Goal: Task Accomplishment & Management: Use online tool/utility

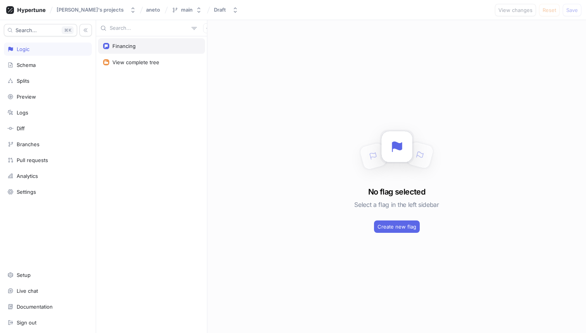
click at [133, 48] on div "Financing" at bounding box center [123, 46] width 23 height 6
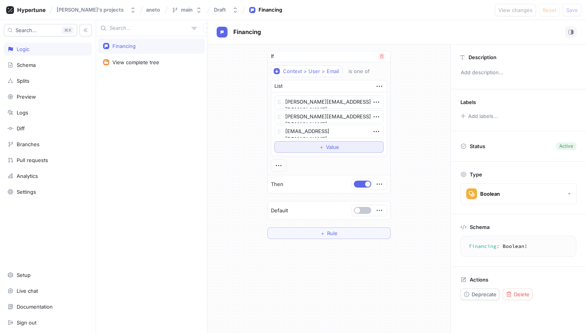
click at [312, 148] on button "＋ Value" at bounding box center [328, 147] width 109 height 12
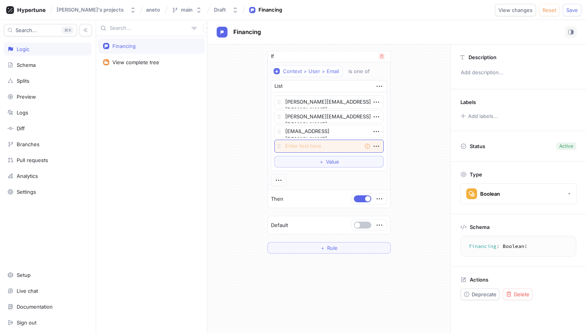
click at [298, 150] on textarea at bounding box center [328, 146] width 109 height 13
type textarea "x"
type textarea "t"
type textarea "x"
type textarea "tt"
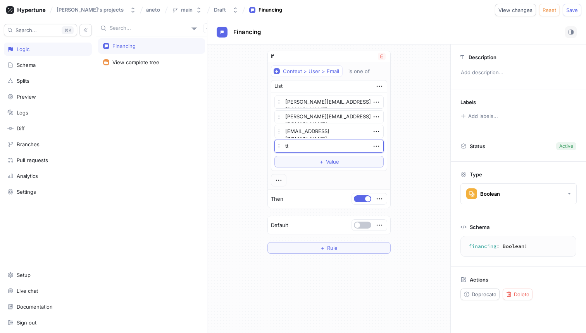
type textarea "x"
type textarea "tt3"
type textarea "x"
type textarea "tt33"
type textarea "x"
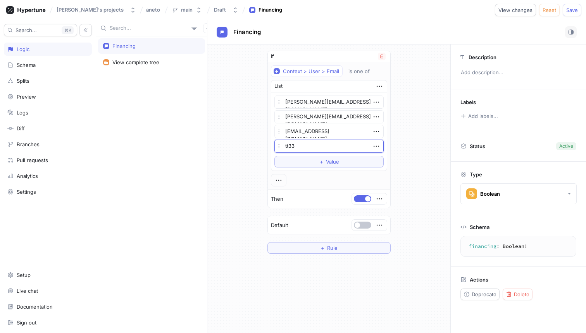
type textarea "tt336"
type textarea "x"
type textarea "tt3366"
type textarea "x"
type textarea "tt33669"
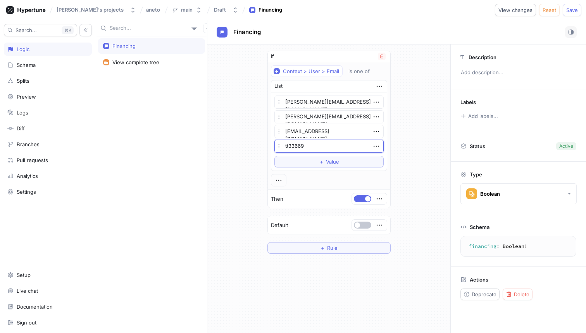
type textarea "x"
type textarea "tt336697"
type textarea "x"
type textarea "tt3366978"
type textarea "x"
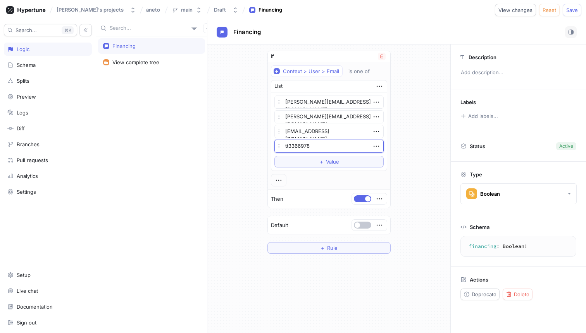
type textarea "tt3366978@"
type textarea "x"
type textarea "tt3366978@g"
type textarea "x"
type textarea "tt3366978@gm"
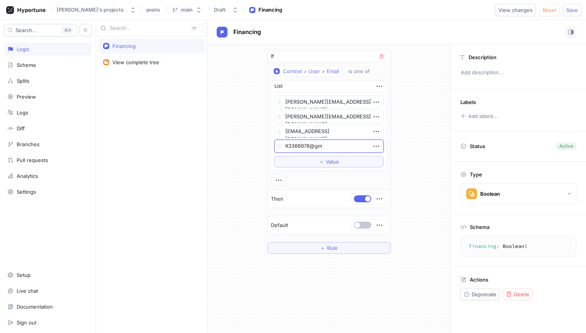
type textarea "x"
type textarea "tt3366978@gma"
type textarea "x"
type textarea "tt3366978@gmai"
type textarea "x"
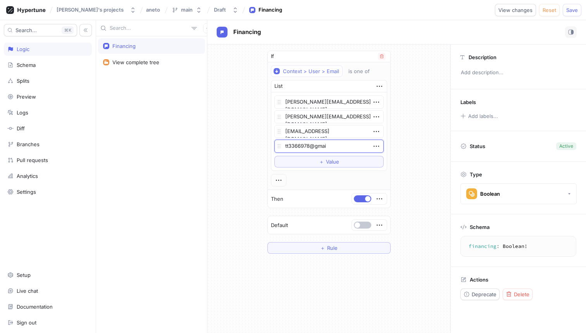
type textarea "[EMAIL_ADDRESS]"
type textarea "x"
type textarea "[EMAIL_ADDRESS]."
type textarea "x"
type textarea "tt3366978@gmail.c"
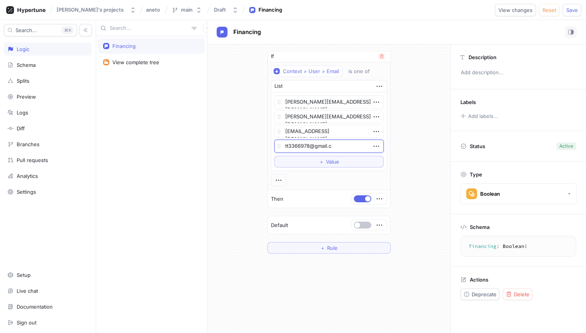
type textarea "x"
type textarea "[EMAIL_ADDRESS][DOMAIN_NAME]"
type textarea "x"
type textarea "[EMAIL_ADDRESS][DOMAIN_NAME]"
click at [567, 11] on span "Save" at bounding box center [572, 10] width 12 height 5
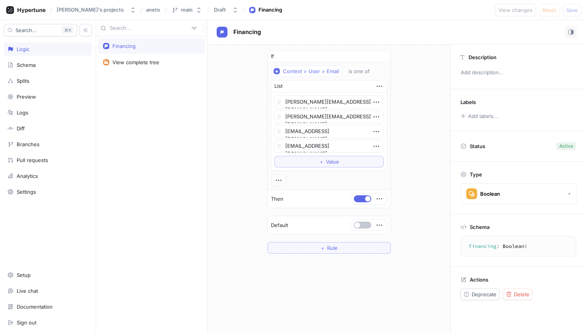
type textarea "x"
